Goal: Task Accomplishment & Management: Manage account settings

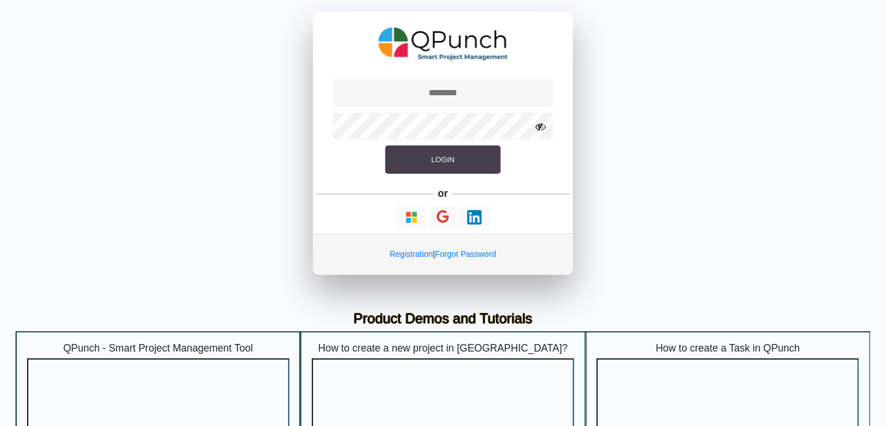
click at [428, 162] on button "Login" at bounding box center [443, 160] width 116 height 29
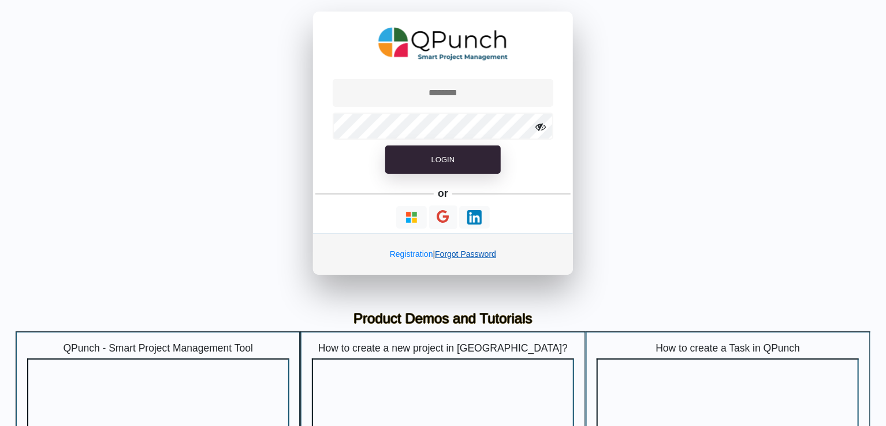
click at [464, 252] on link "Forgot Password" at bounding box center [465, 254] width 61 height 9
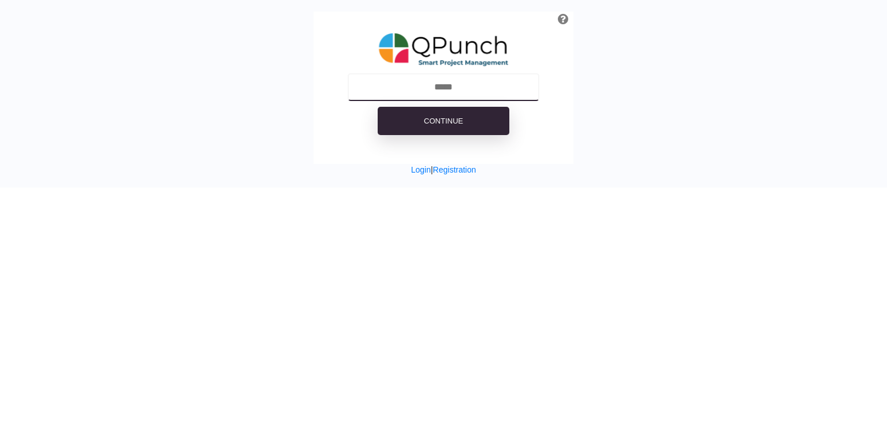
click at [463, 84] on input "text" at bounding box center [444, 87] width 192 height 28
type input "**********"
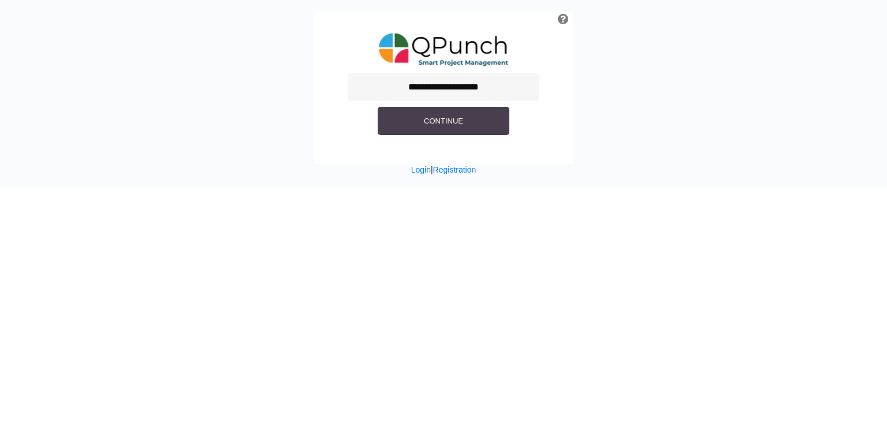
click at [467, 122] on button "Continue" at bounding box center [444, 121] width 132 height 29
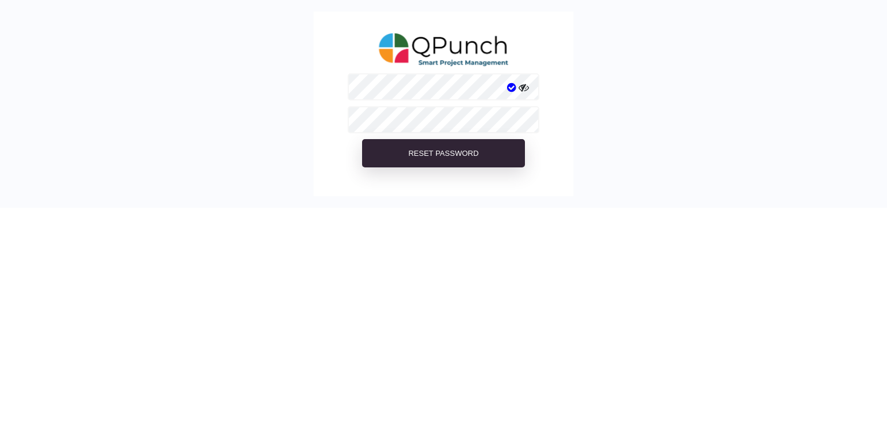
click at [523, 87] on icon at bounding box center [524, 88] width 10 height 10
click at [522, 121] on icon at bounding box center [524, 121] width 10 height 10
click at [525, 87] on icon at bounding box center [524, 88] width 10 height 10
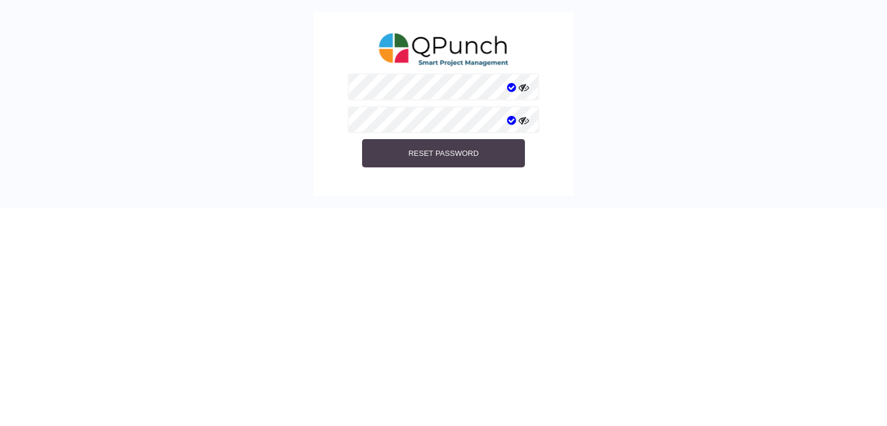
click at [458, 153] on span "Reset Password" at bounding box center [443, 153] width 70 height 9
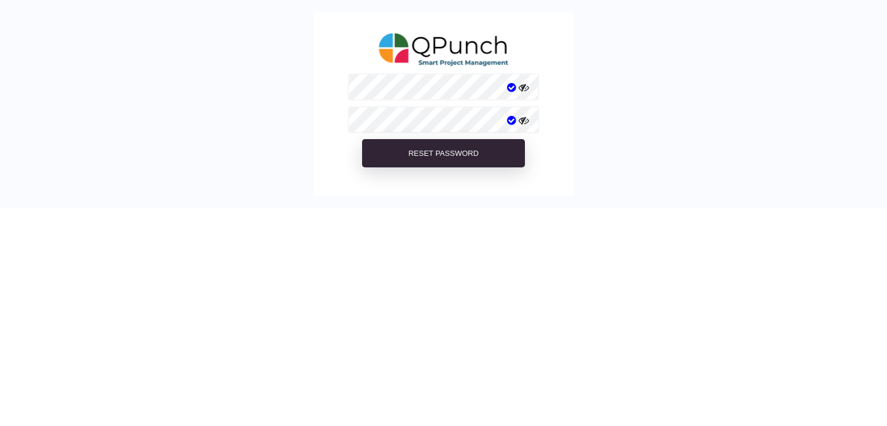
click at [526, 87] on icon at bounding box center [524, 88] width 10 height 10
click at [525, 121] on icon at bounding box center [524, 121] width 10 height 10
click at [522, 121] on icon at bounding box center [524, 121] width 10 height 10
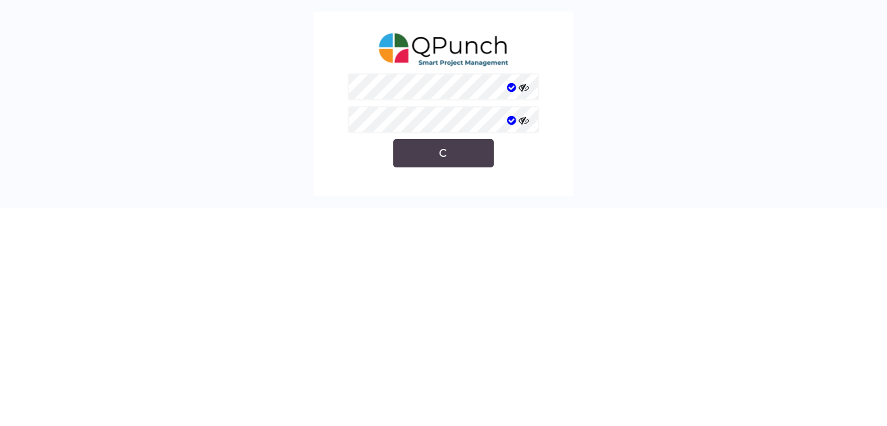
click at [458, 154] on button "Reset Password" at bounding box center [443, 153] width 101 height 29
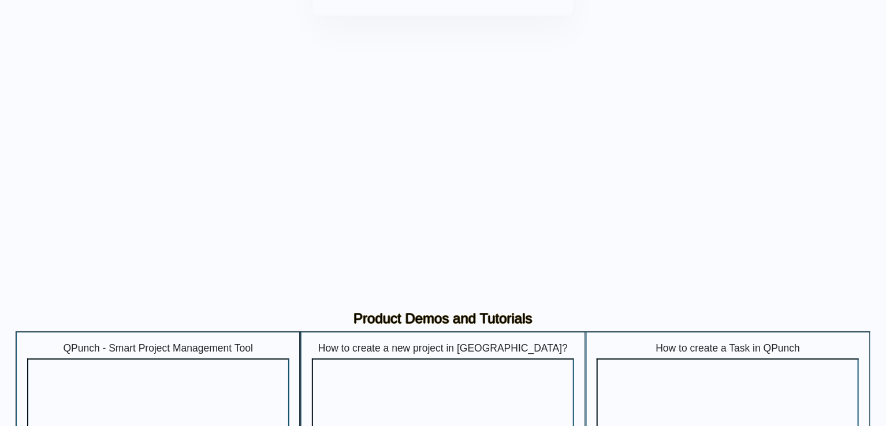
click at [417, 93] on input "text" at bounding box center [443, 93] width 221 height 28
type input "**********"
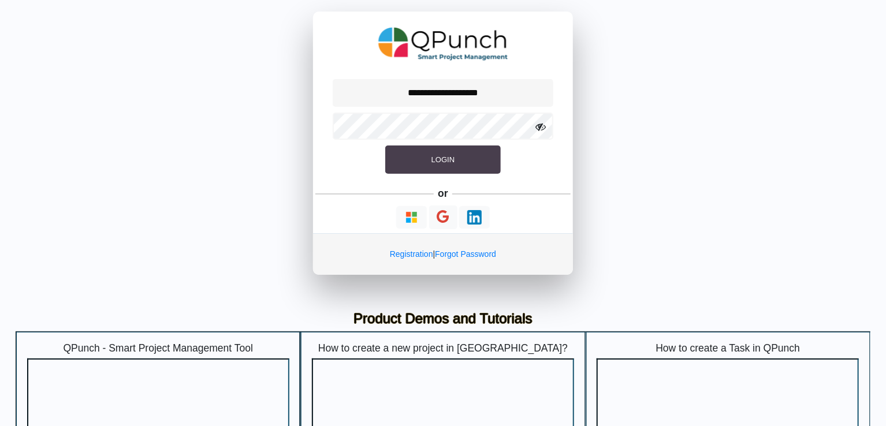
click at [452, 155] on span "Login" at bounding box center [443, 159] width 23 height 9
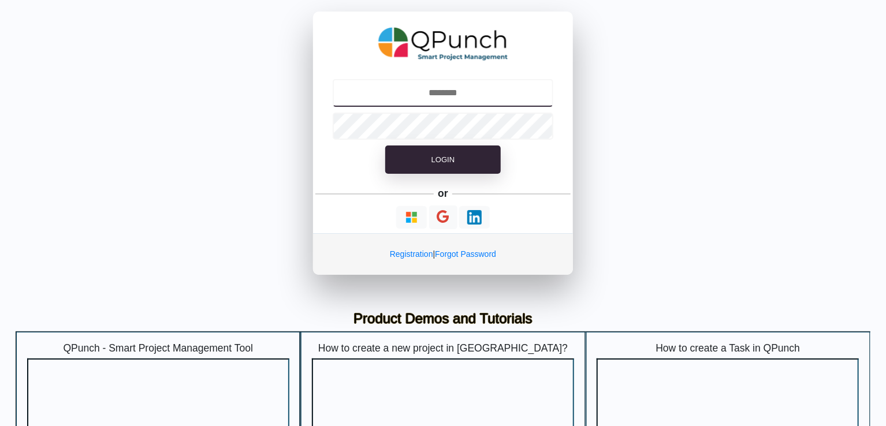
click at [402, 89] on input "text" at bounding box center [443, 93] width 221 height 28
type input "**********"
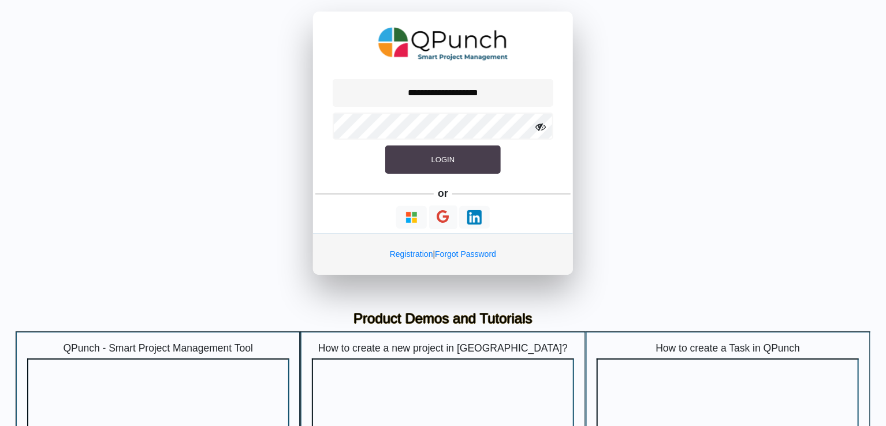
click at [447, 156] on span "Login" at bounding box center [443, 159] width 23 height 9
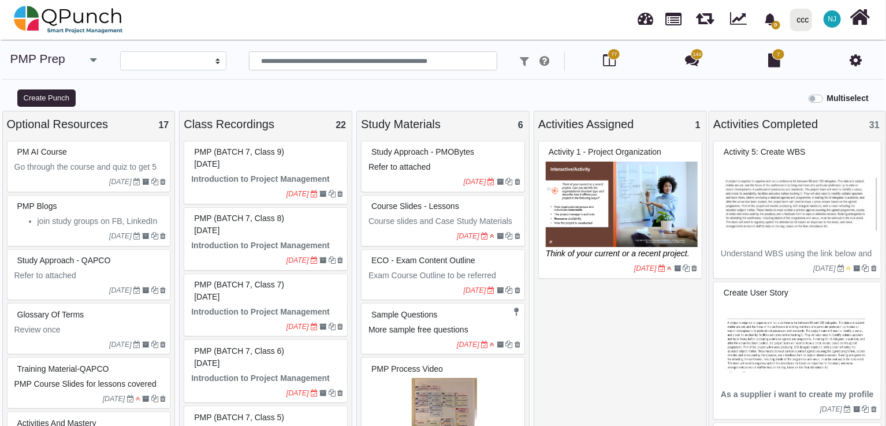
select select
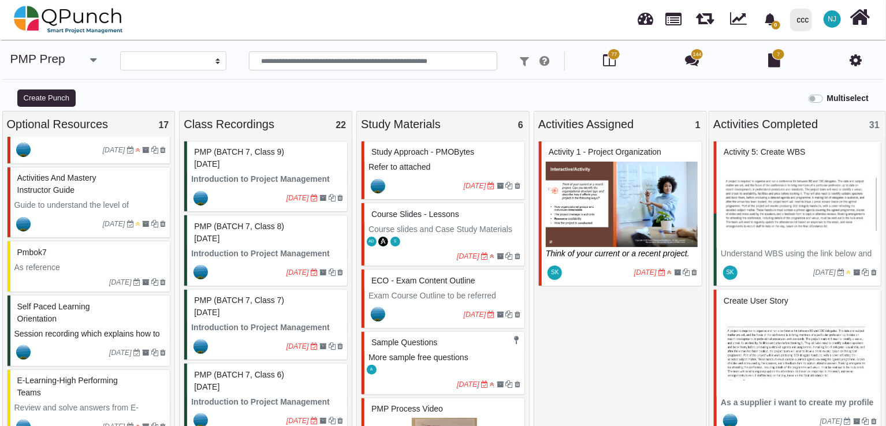
scroll to position [281, 0]
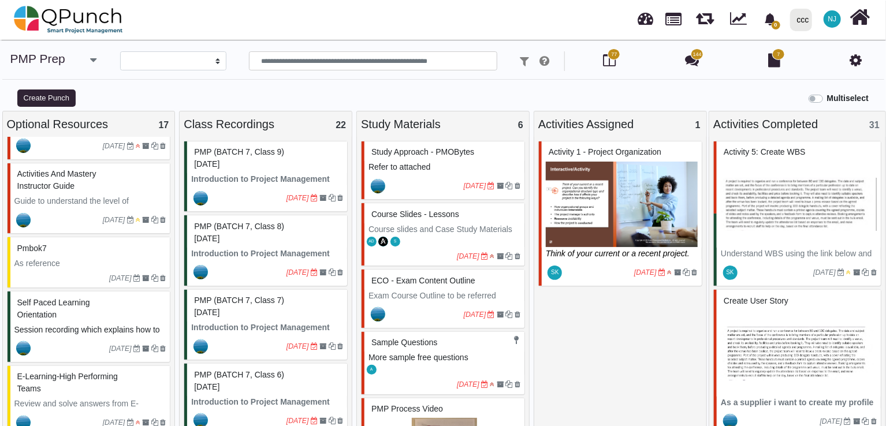
click at [27, 258] on p "As reference" at bounding box center [90, 264] width 152 height 12
select select "*******"
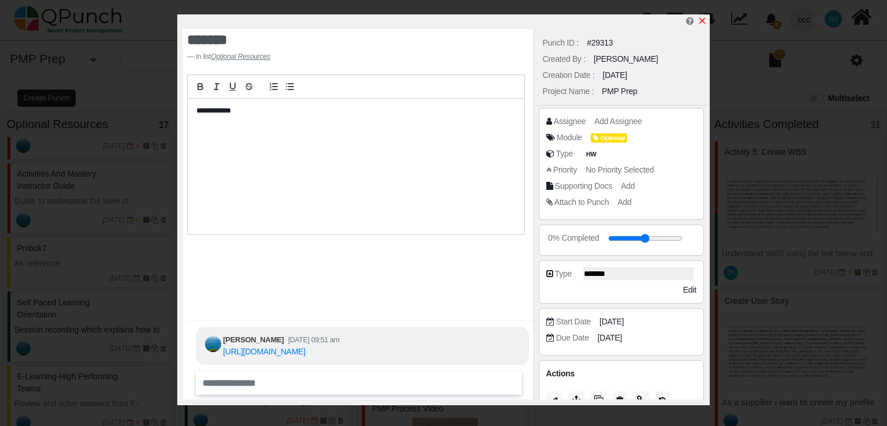
click at [703, 17] on icon "x" at bounding box center [702, 20] width 9 height 9
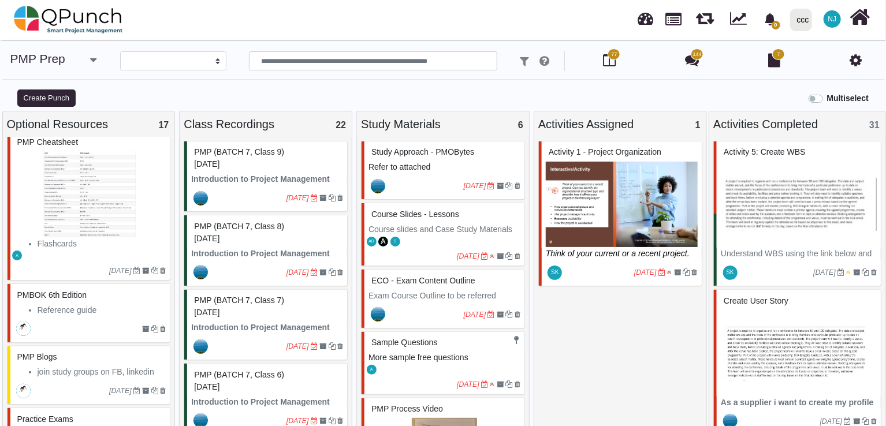
scroll to position [980, 0]
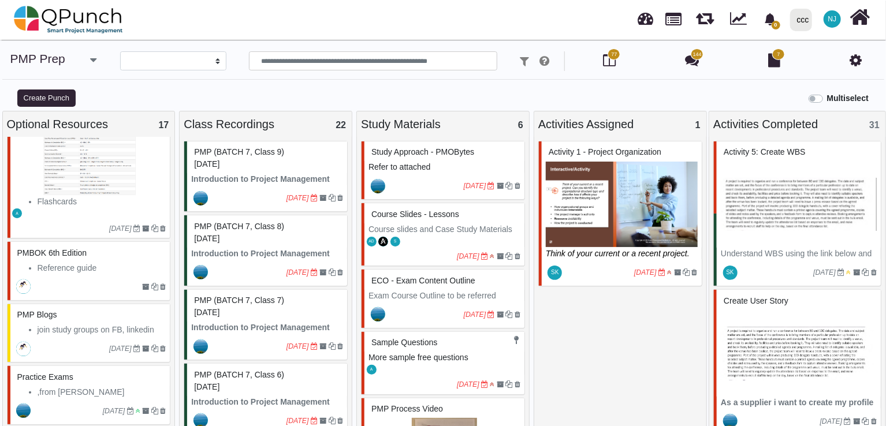
click at [94, 388] on li ",from Rita Mullay" at bounding box center [102, 393] width 129 height 12
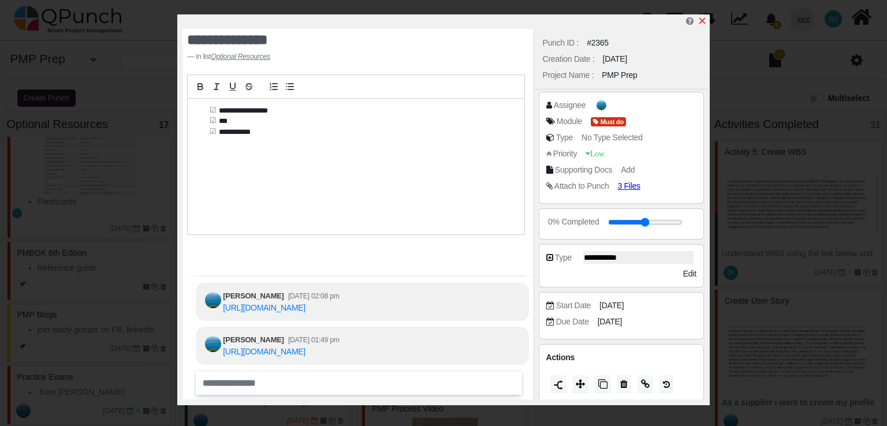
click at [701, 21] on icon "x" at bounding box center [703, 21] width 6 height 6
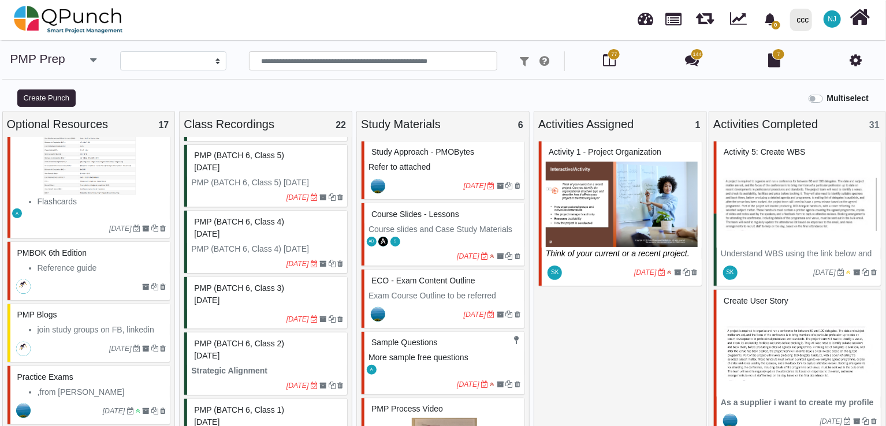
scroll to position [1236, 0]
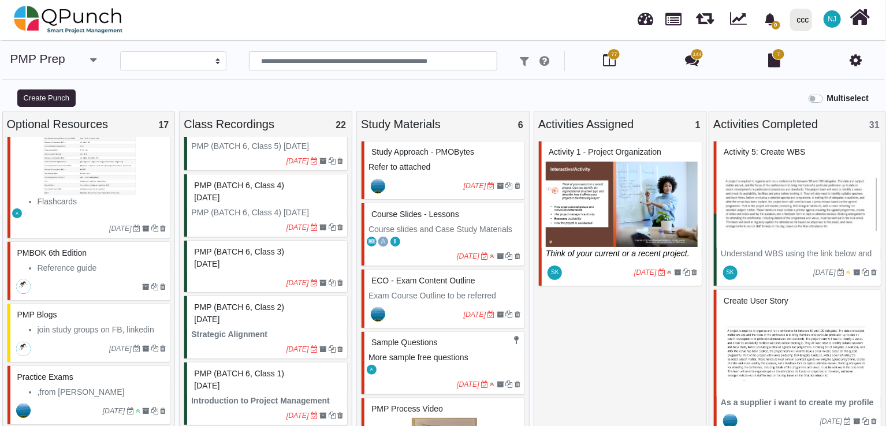
drag, startPoint x: 529, startPoint y: 242, endPoint x: 528, endPoint y: 231, distance: 11.0
click at [528, 231] on div "Study Approach - PMOBytes Refer to attached 04-10-2023 Course Slides - Lessons …" at bounding box center [443, 282] width 172 height 291
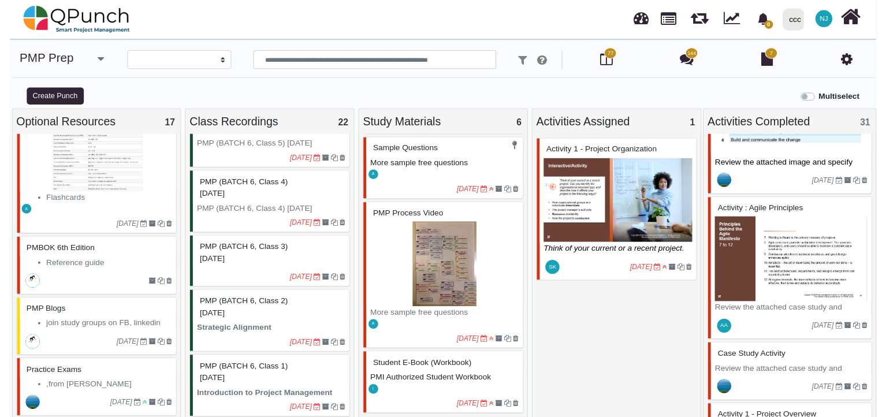
scroll to position [0, 0]
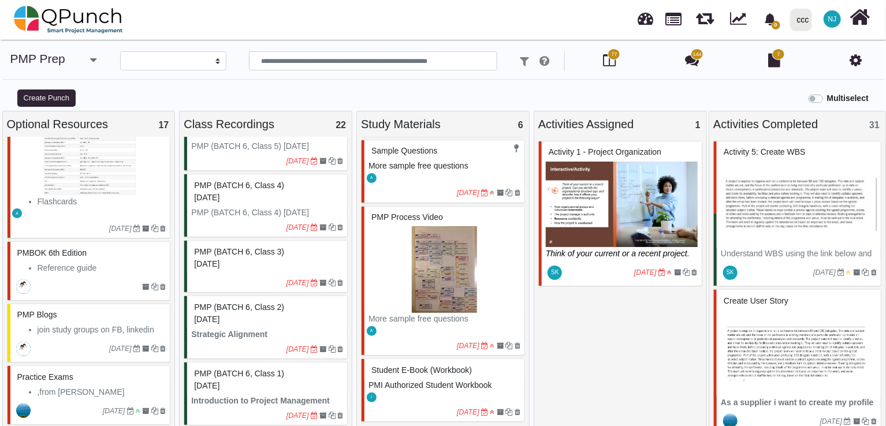
click at [90, 60] on icon "button" at bounding box center [93, 60] width 6 height 12
click at [312, 19] on nav "0 Notification Clear ccc ccc 0 Test NJ Subscription Settings Dynamic Report Lea…" at bounding box center [443, 20] width 886 height 40
click at [691, 57] on icon at bounding box center [692, 60] width 14 height 14
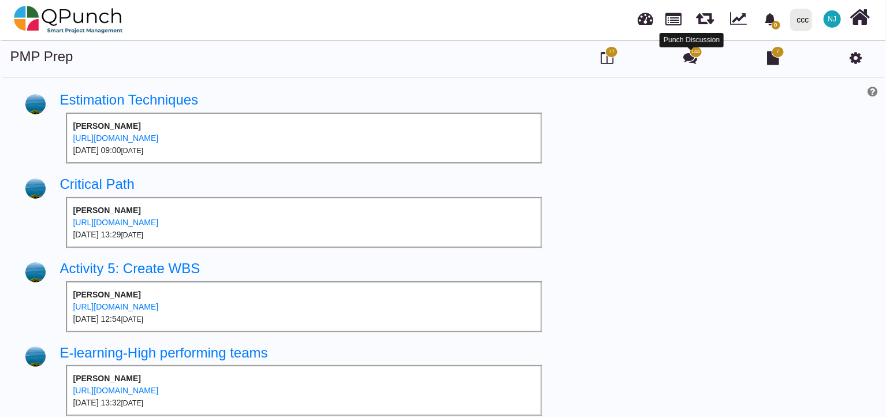
click at [691, 56] on icon at bounding box center [691, 58] width 14 height 14
click at [609, 58] on icon at bounding box center [607, 58] width 13 height 14
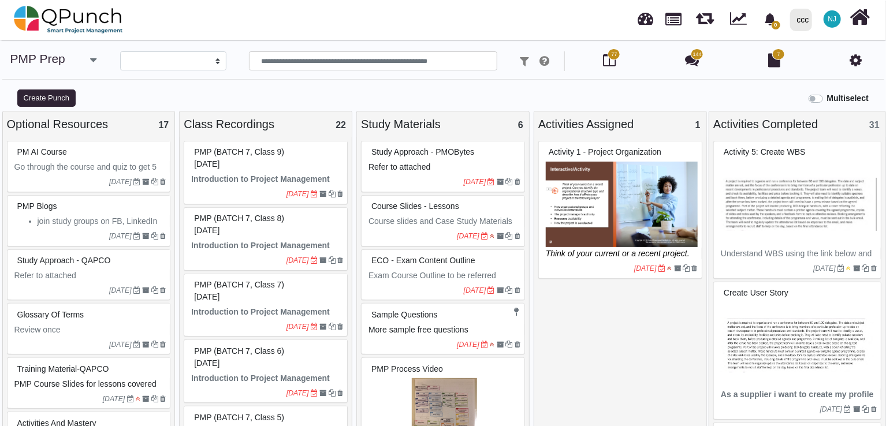
select select
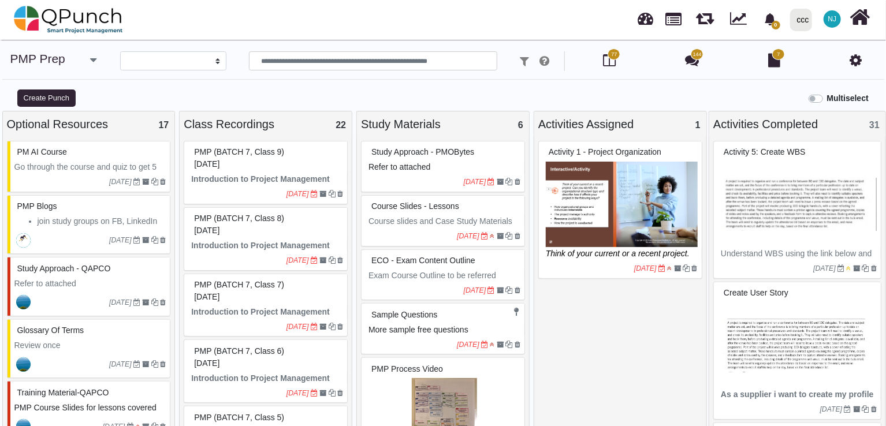
click at [834, 17] on span "NJ" at bounding box center [833, 19] width 9 height 7
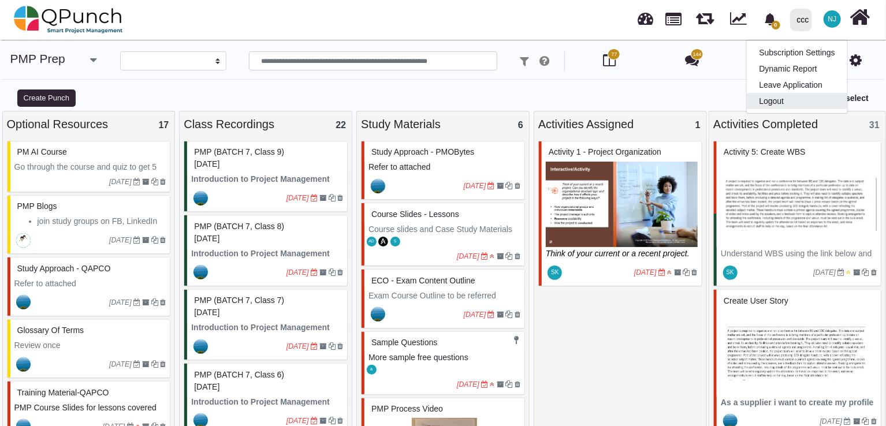
click at [778, 99] on link "Logout" at bounding box center [797, 101] width 101 height 16
